Goal: Task Accomplishment & Management: Use online tool/utility

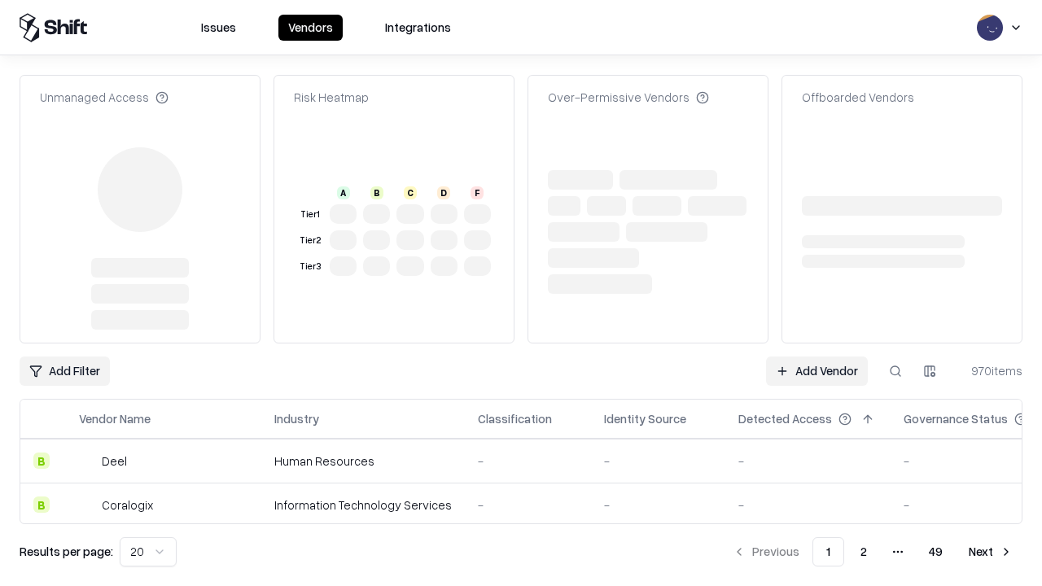
click at [817, 357] on link "Add Vendor" at bounding box center [817, 371] width 102 height 29
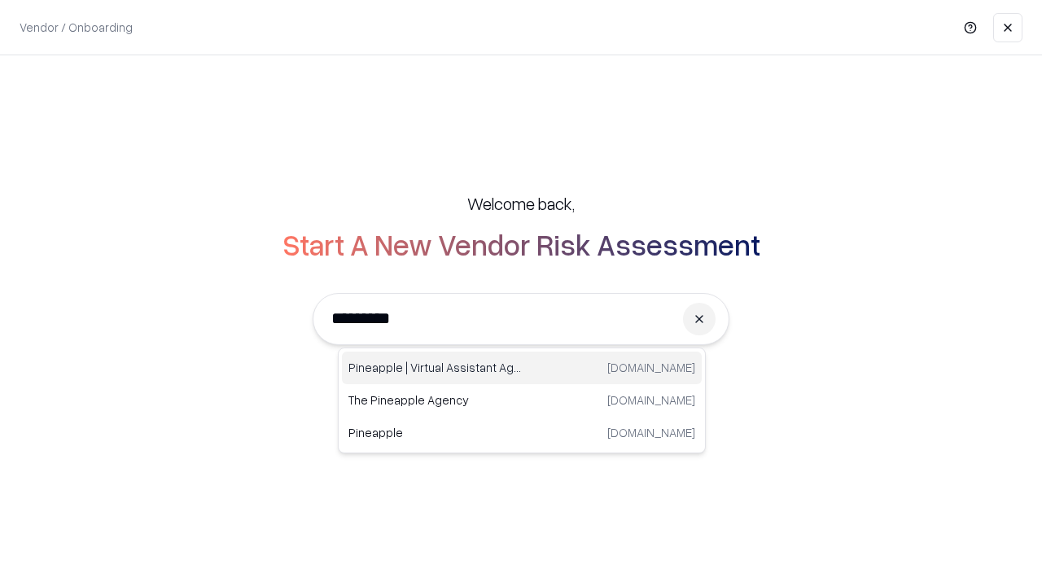
click at [522, 368] on div "Pineapple | Virtual Assistant Agency [DOMAIN_NAME]" at bounding box center [522, 368] width 360 height 33
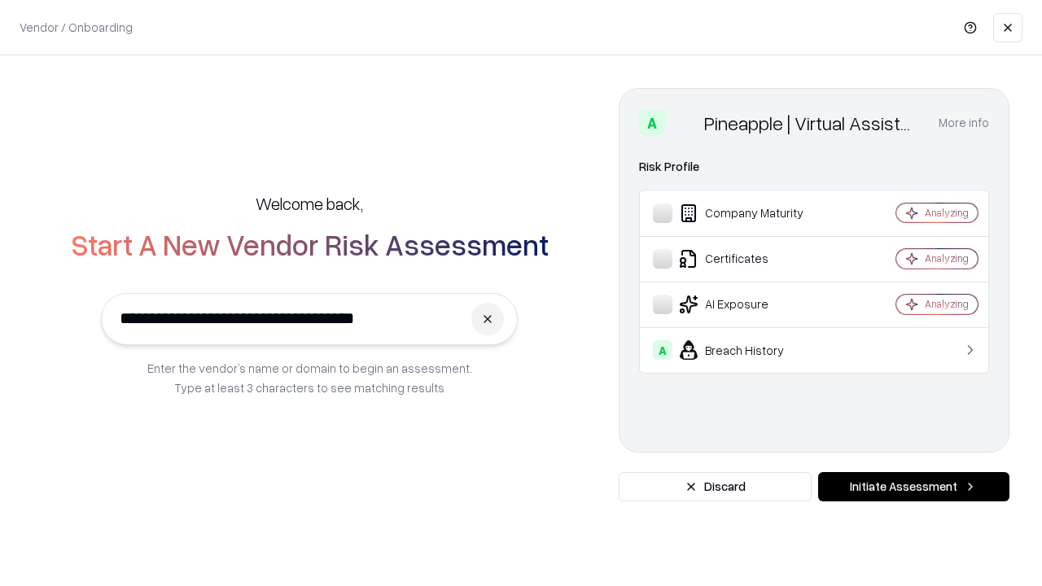
type input "**********"
click at [914, 487] on button "Initiate Assessment" at bounding box center [913, 486] width 191 height 29
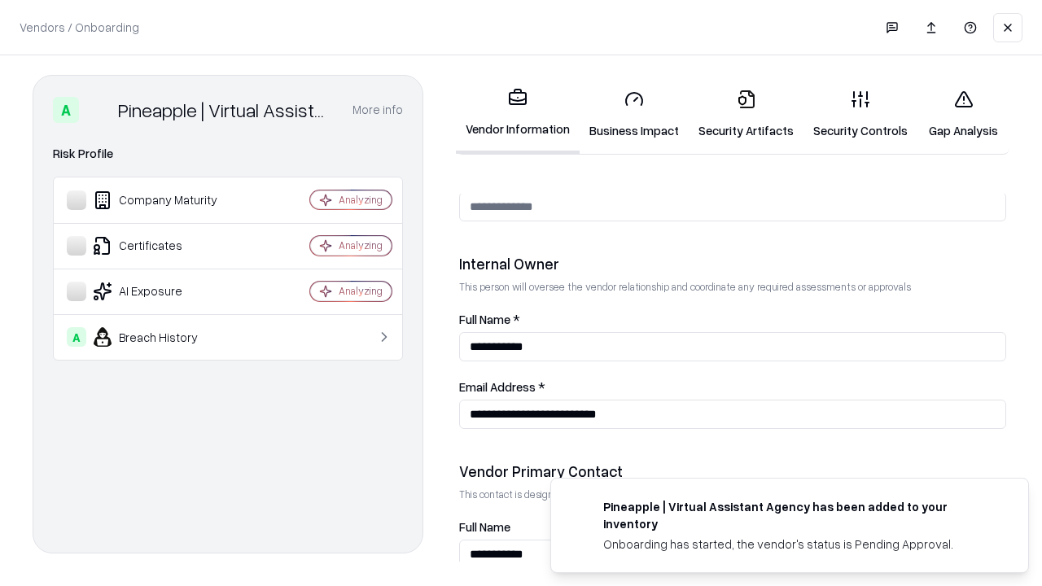
scroll to position [844, 0]
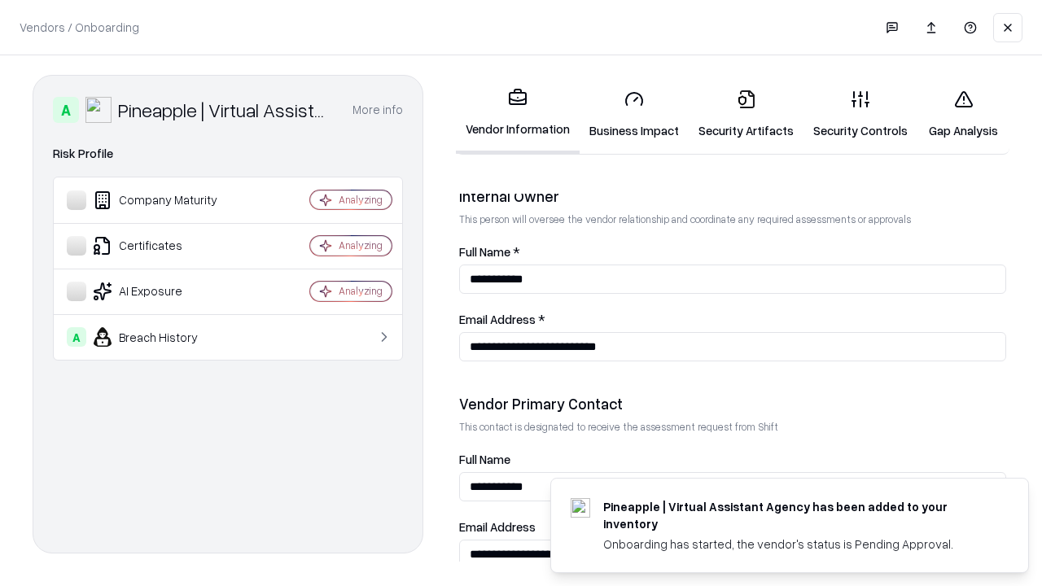
click at [634, 114] on link "Business Impact" at bounding box center [634, 115] width 109 height 76
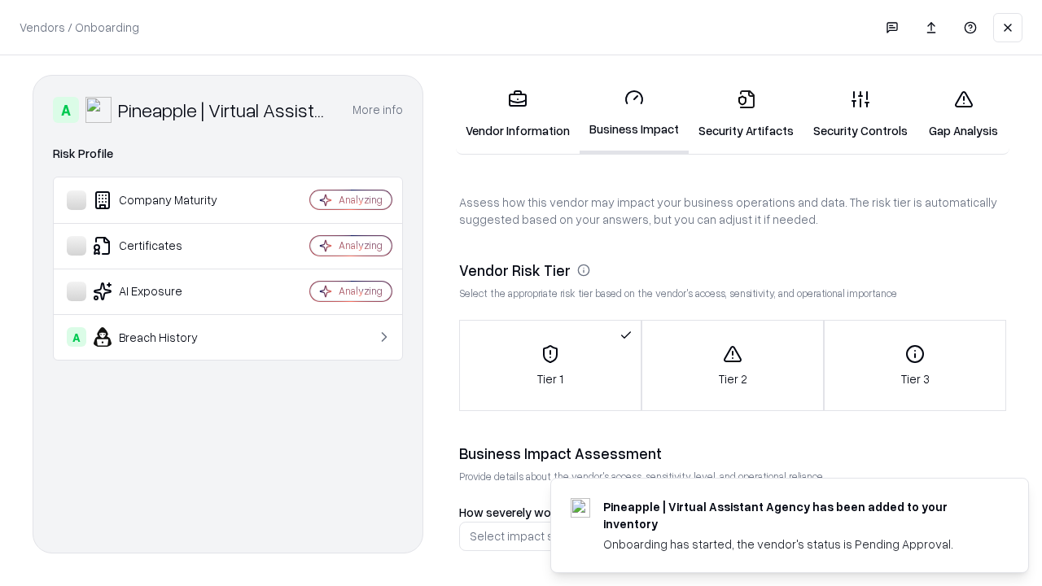
click at [746, 114] on link "Security Artifacts" at bounding box center [746, 115] width 115 height 76
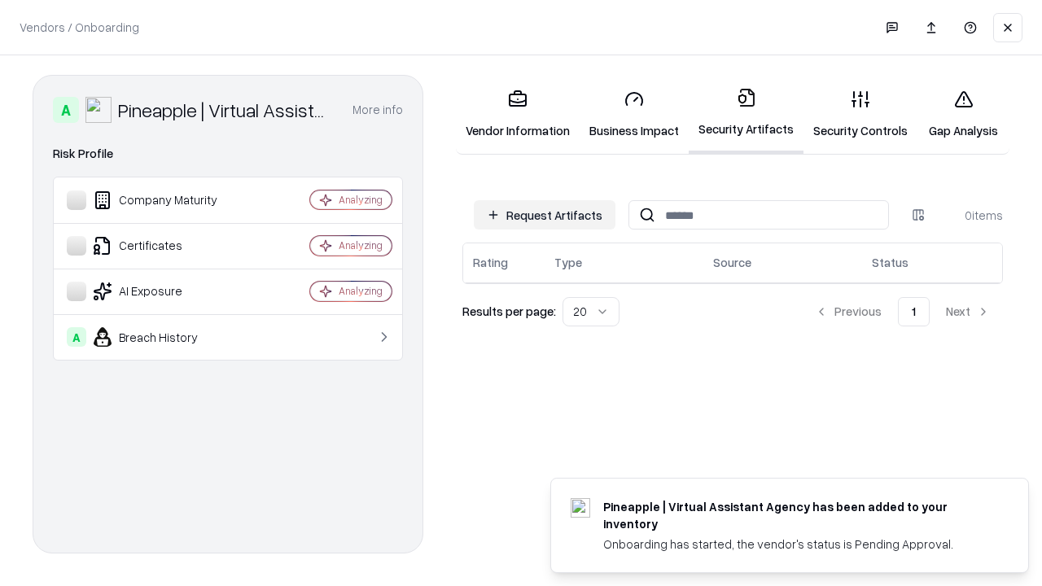
click at [545, 215] on button "Request Artifacts" at bounding box center [545, 214] width 142 height 29
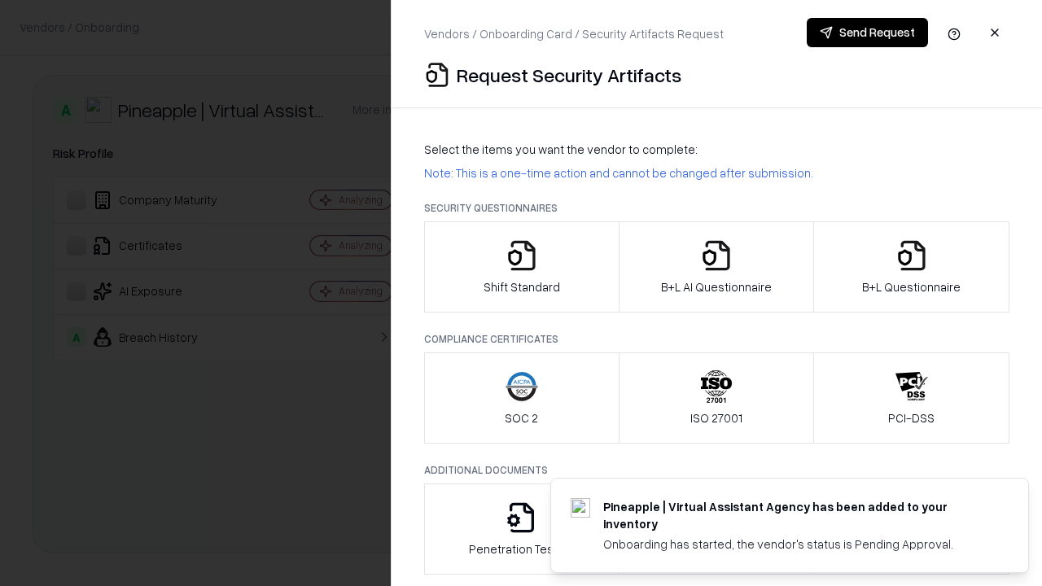
click at [521, 267] on icon "button" at bounding box center [522, 255] width 33 height 33
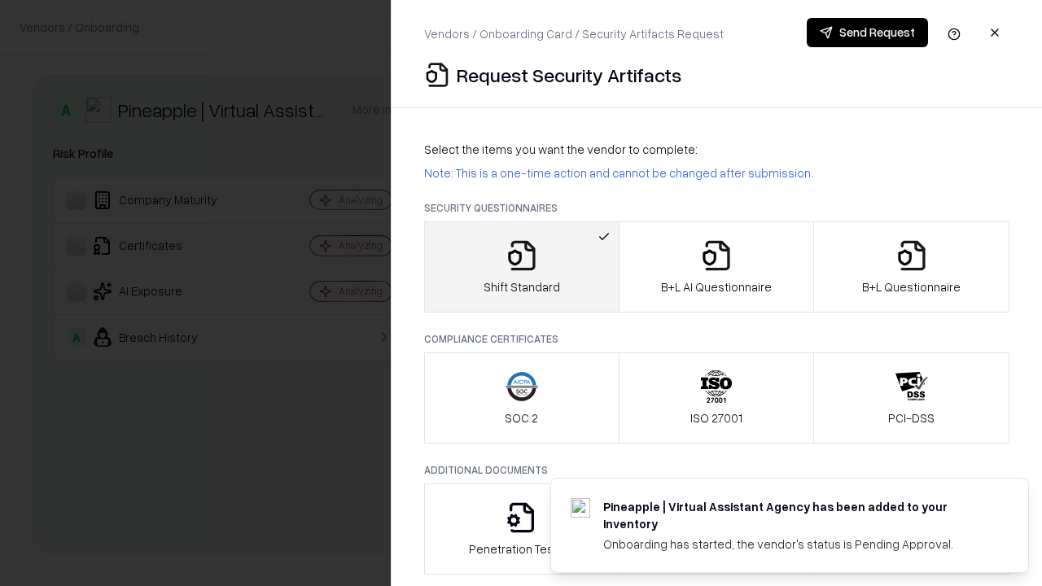
click at [867, 33] on button "Send Request" at bounding box center [867, 32] width 121 height 29
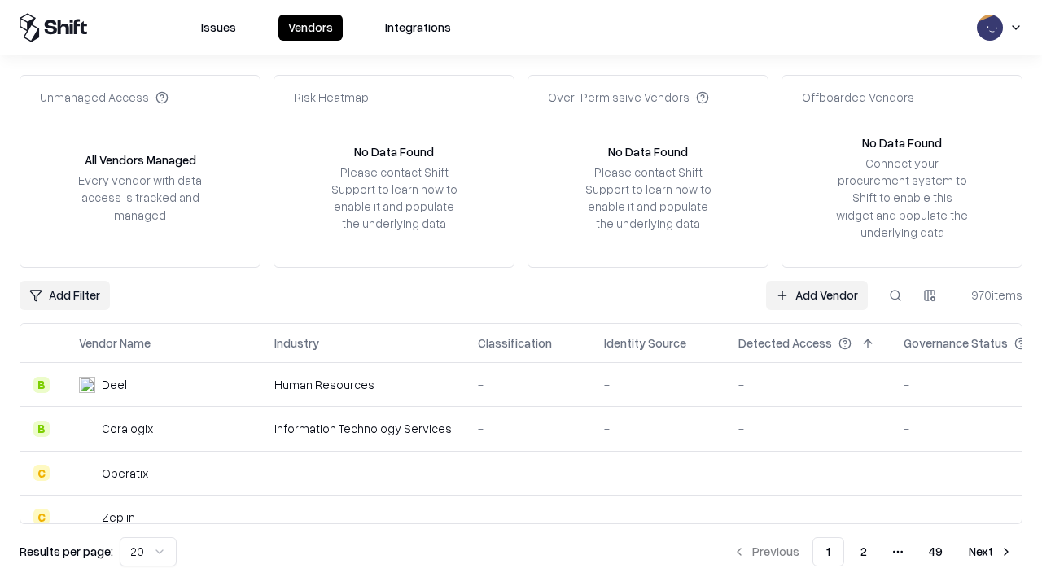
click at [896, 295] on button at bounding box center [895, 295] width 29 height 29
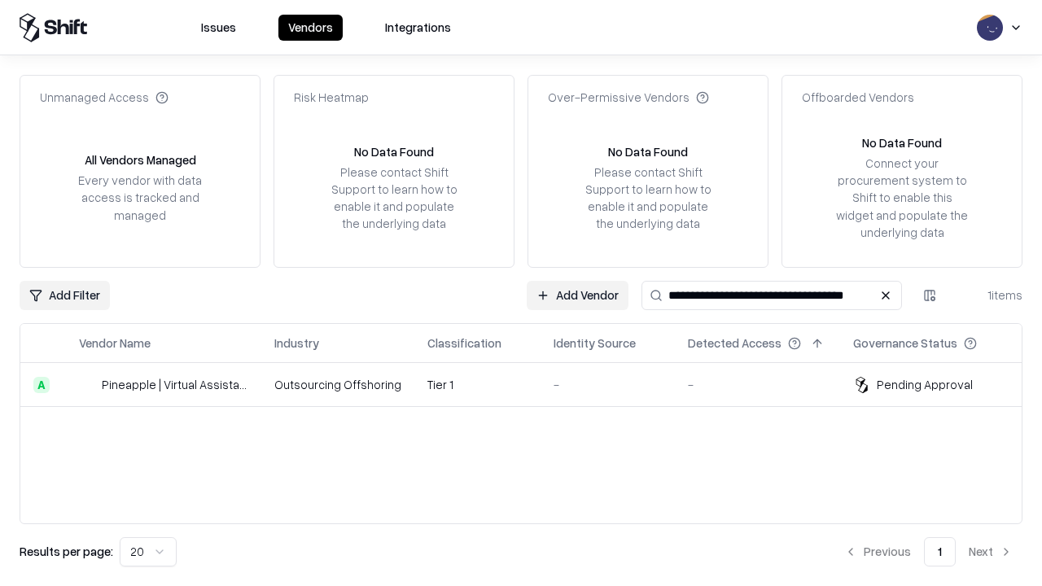
type input "**********"
click at [531, 384] on td "Tier 1" at bounding box center [477, 385] width 126 height 44
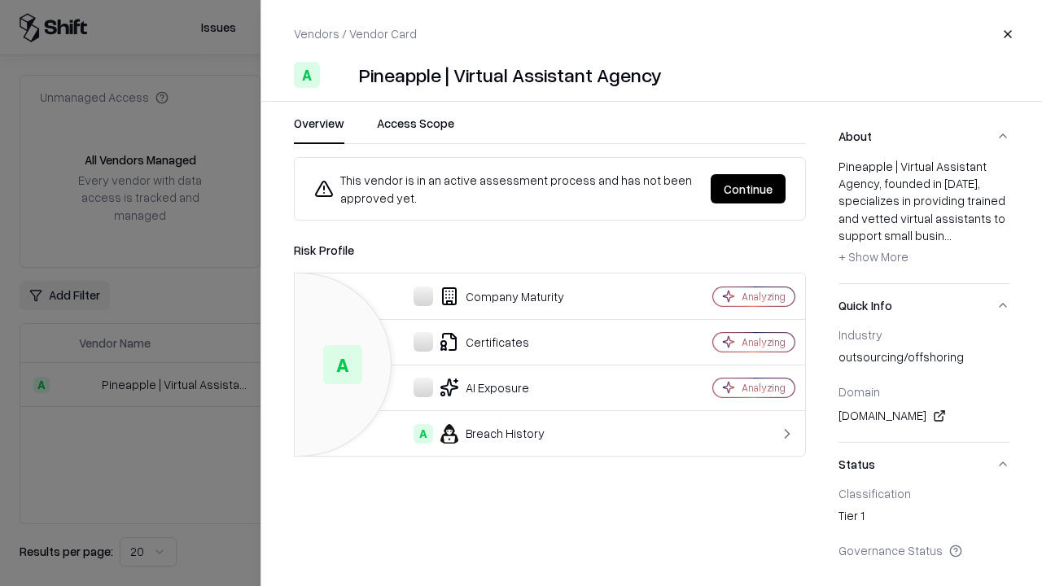
click at [748, 189] on button "Continue" at bounding box center [748, 188] width 75 height 29
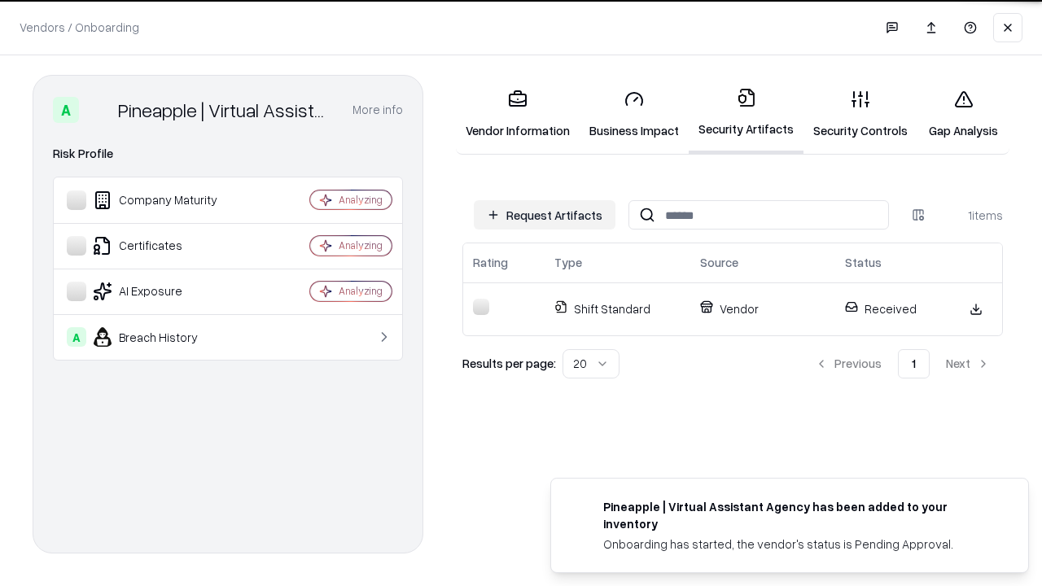
click at [861, 114] on link "Security Controls" at bounding box center [861, 115] width 114 height 76
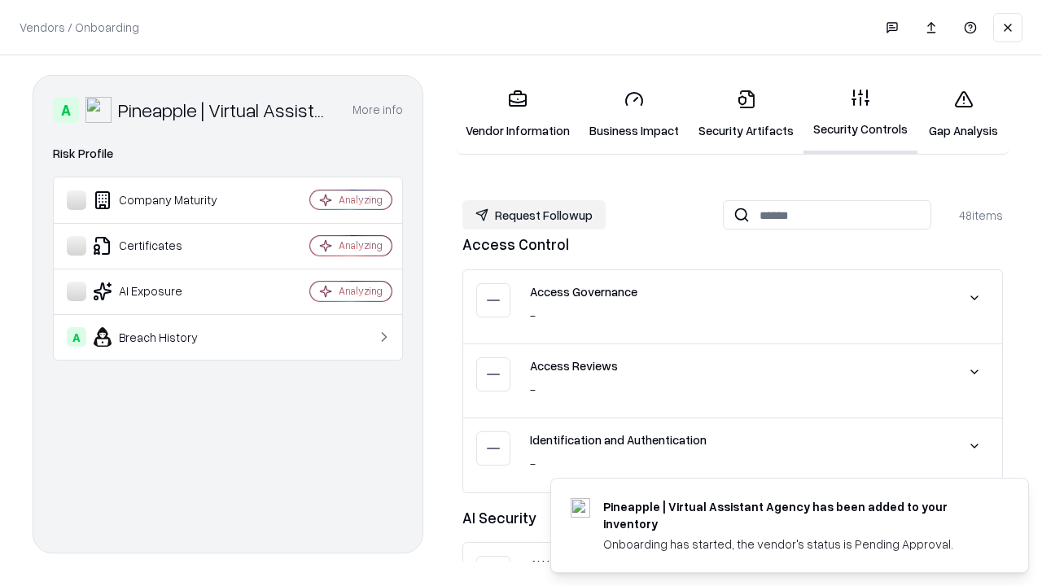
click at [534, 214] on button "Request Followup" at bounding box center [533, 214] width 143 height 29
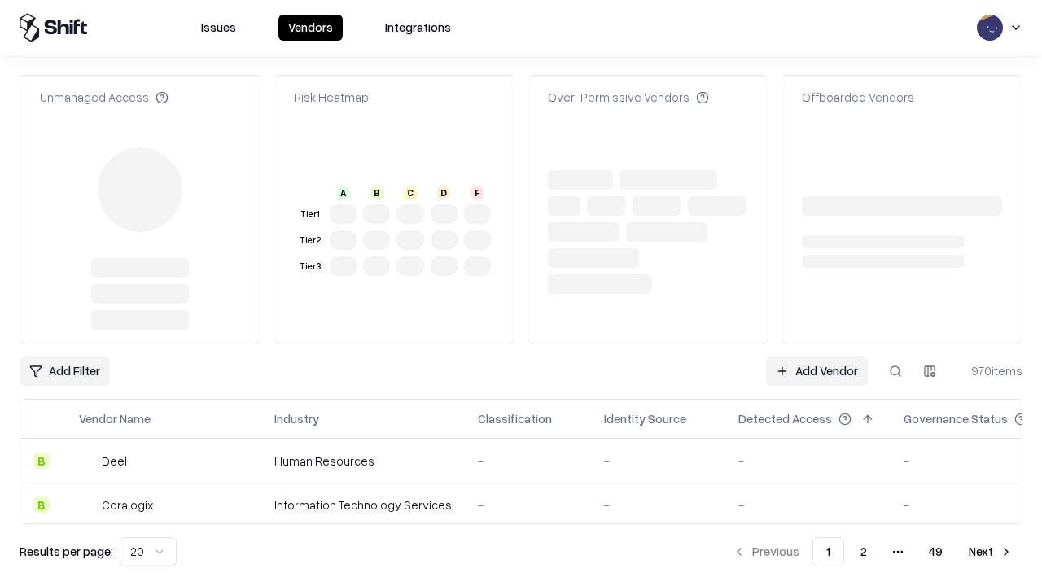
click at [817, 357] on link "Add Vendor" at bounding box center [817, 371] width 102 height 29
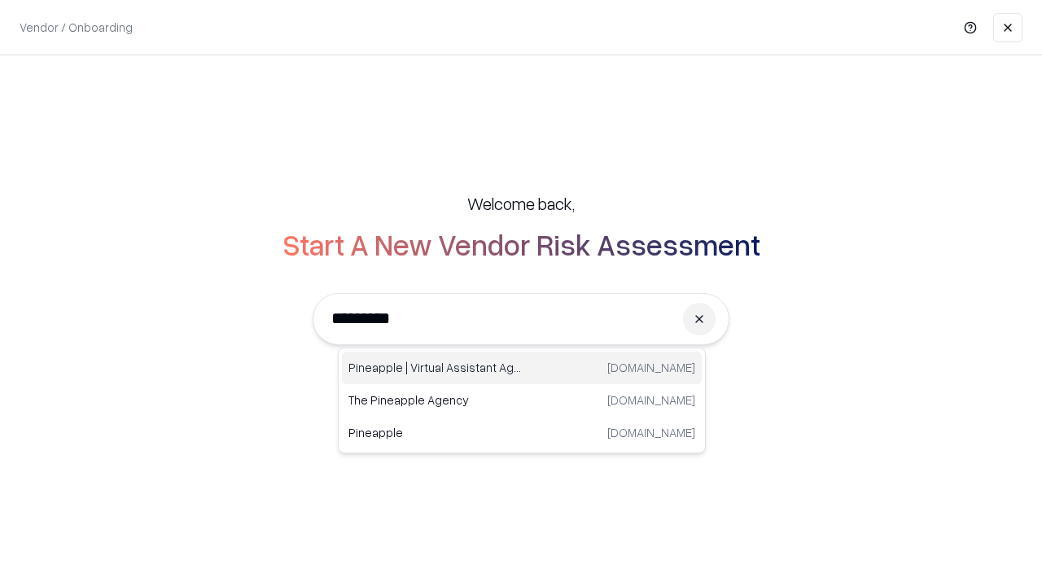
click at [522, 368] on div "Pineapple | Virtual Assistant Agency [DOMAIN_NAME]" at bounding box center [522, 368] width 360 height 33
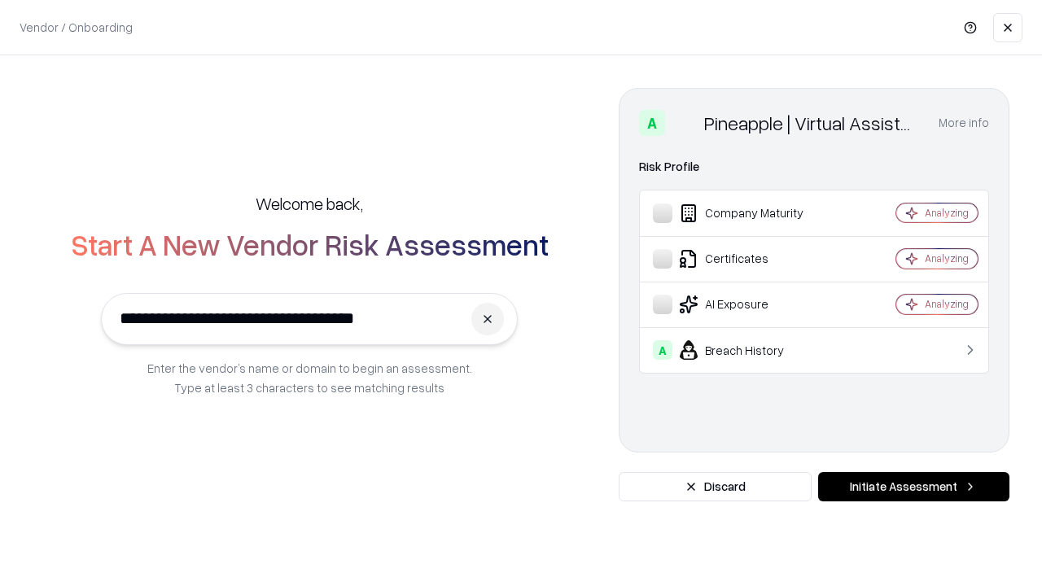
type input "**********"
click at [914, 487] on button "Initiate Assessment" at bounding box center [913, 486] width 191 height 29
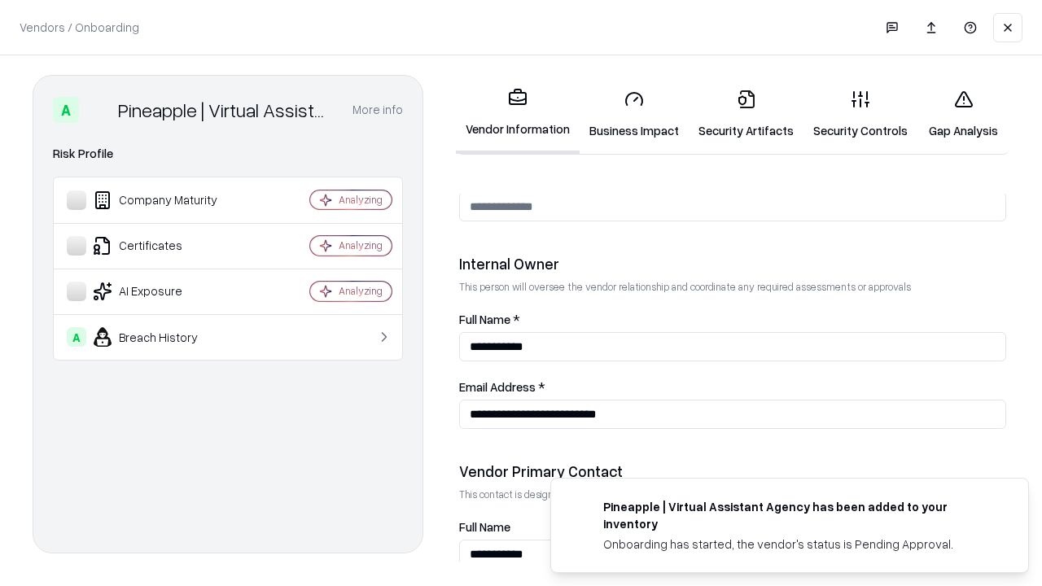
scroll to position [844, 0]
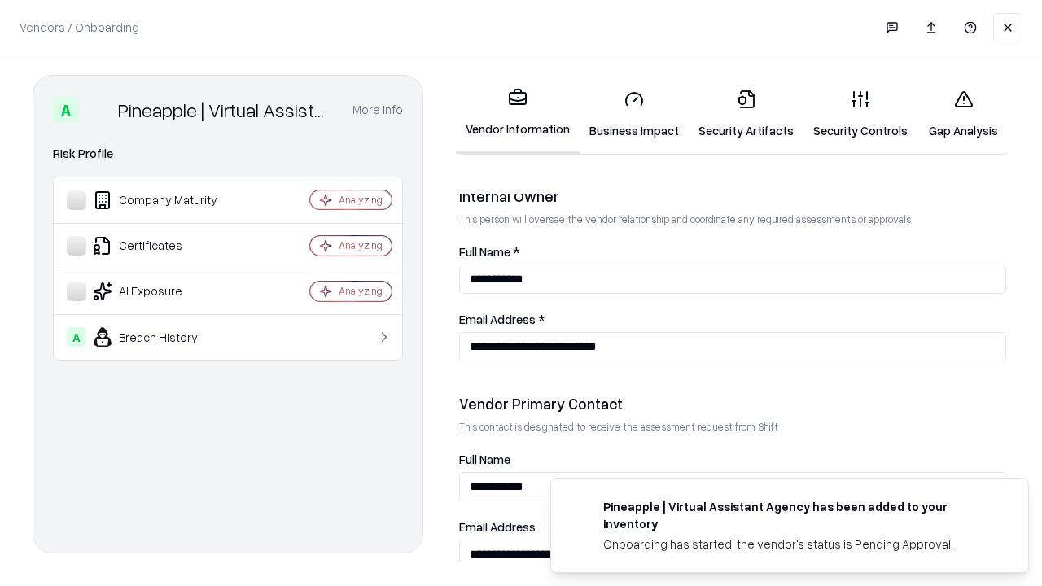
click at [963, 114] on link "Gap Analysis" at bounding box center [964, 115] width 92 height 76
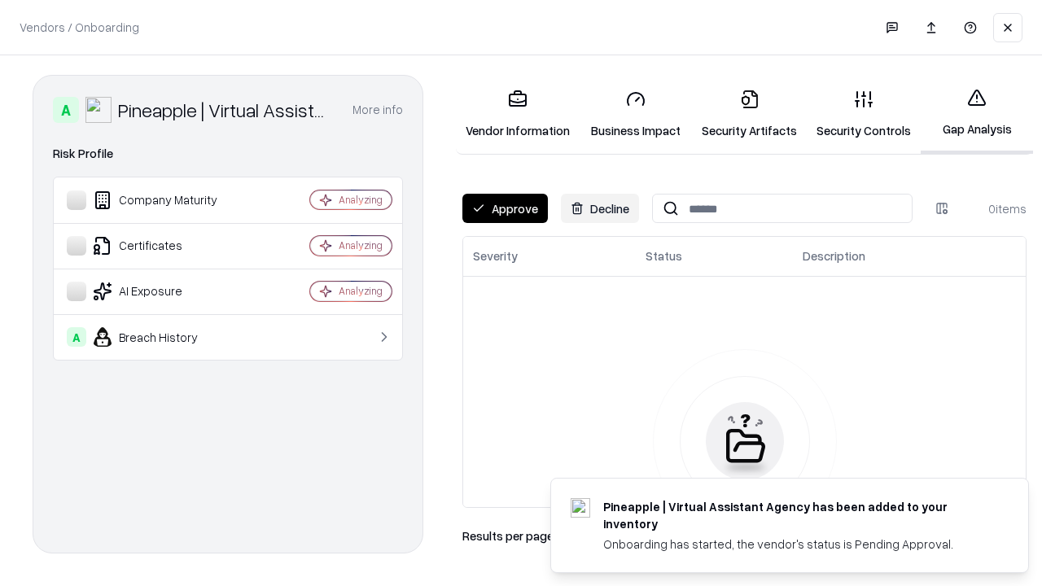
click at [505, 208] on button "Approve" at bounding box center [504, 208] width 85 height 29
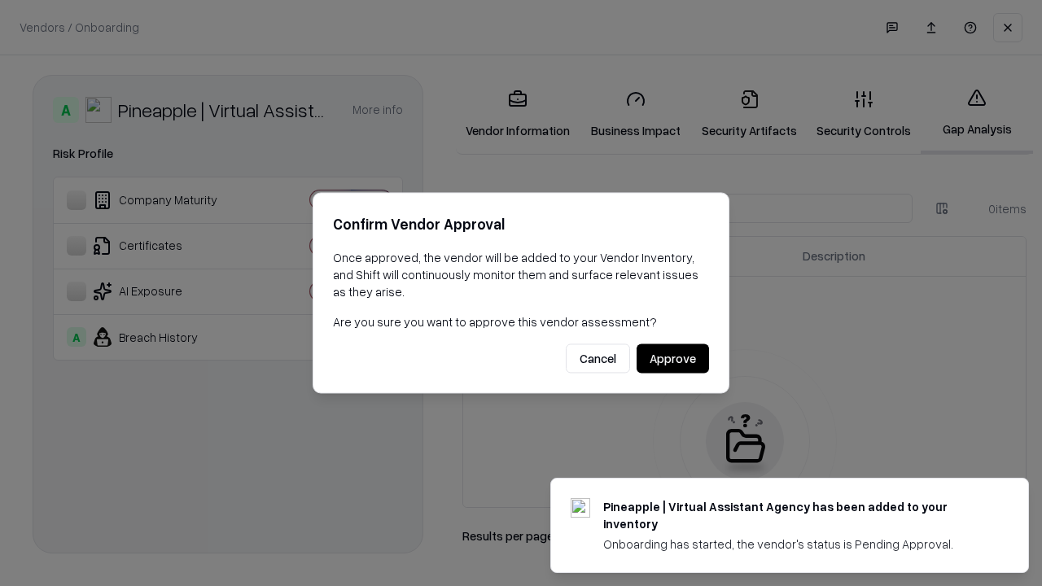
click at [673, 358] on button "Approve" at bounding box center [673, 358] width 72 height 29
